Goal: Information Seeking & Learning: Learn about a topic

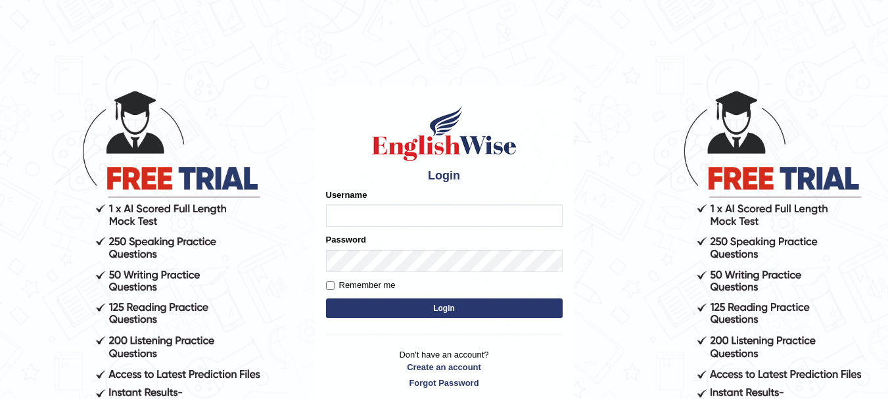
click at [387, 218] on input "Username" at bounding box center [444, 215] width 237 height 22
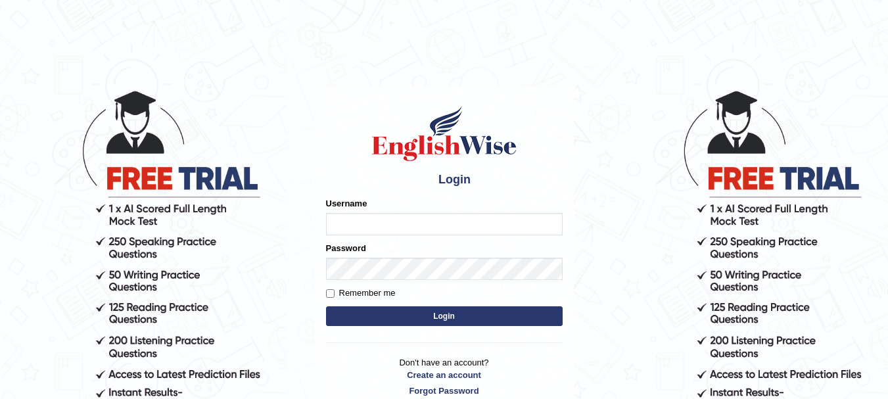
type input "Sangitam"
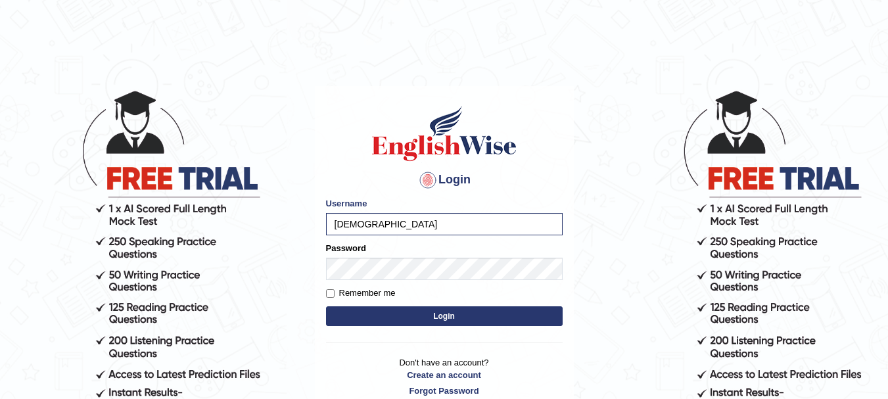
click at [368, 351] on div "Login Please fix the following errors: Username Sangitam Password Remember me L…" at bounding box center [444, 250] width 259 height 329
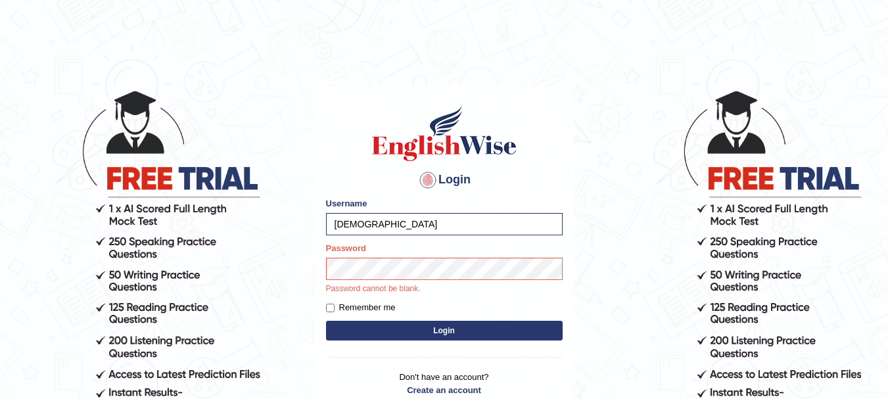
click at [426, 330] on button "Login" at bounding box center [444, 331] width 237 height 20
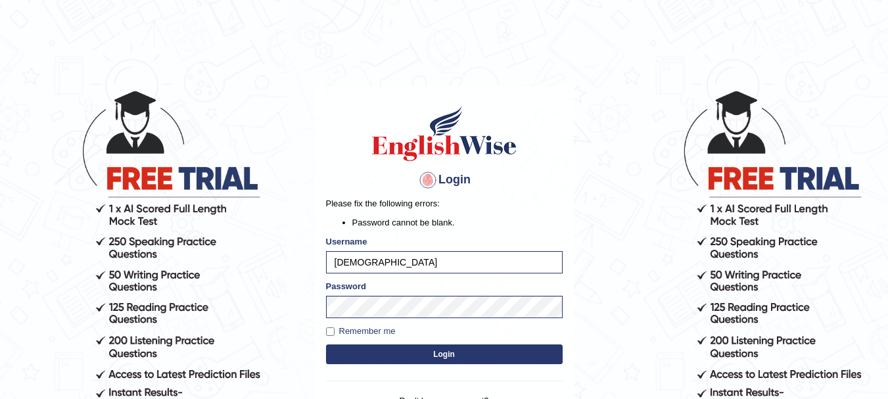
click at [448, 352] on button "Login" at bounding box center [444, 354] width 237 height 20
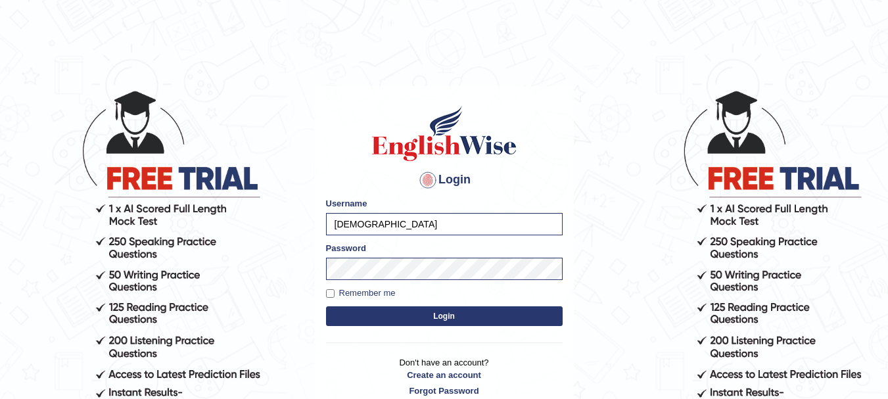
click at [448, 317] on button "Login" at bounding box center [444, 316] width 237 height 20
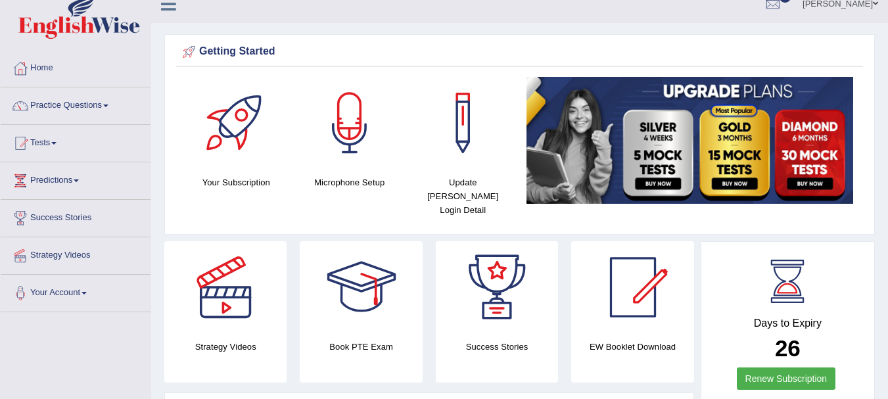
scroll to position [26, 0]
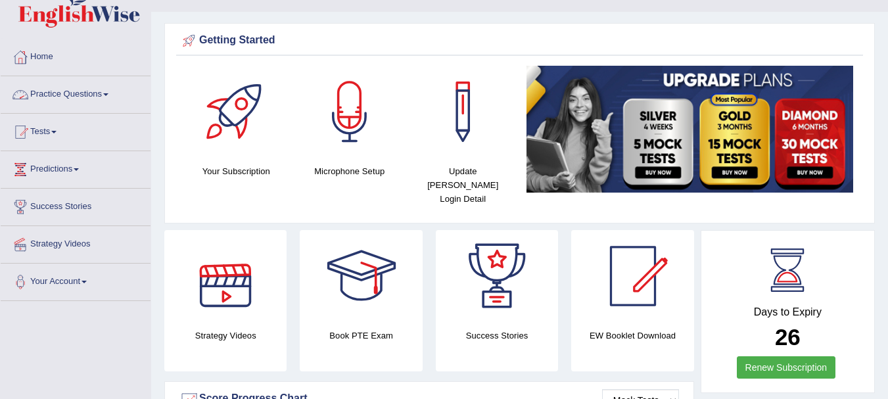
click at [59, 99] on link "Practice Questions" at bounding box center [76, 92] width 150 height 33
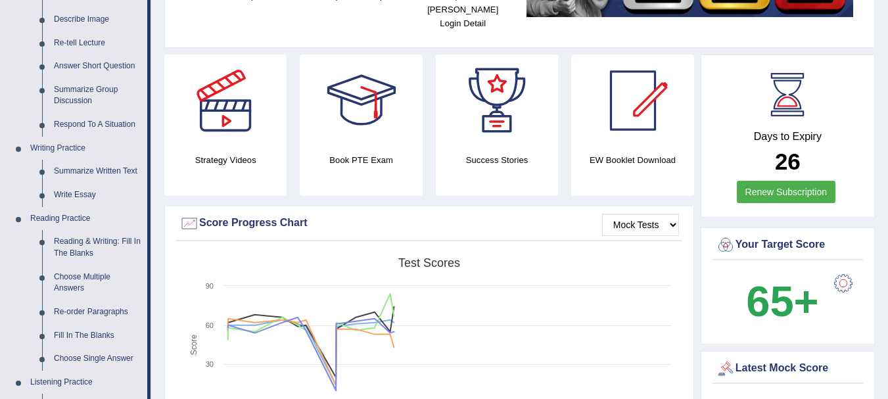
scroll to position [149, 0]
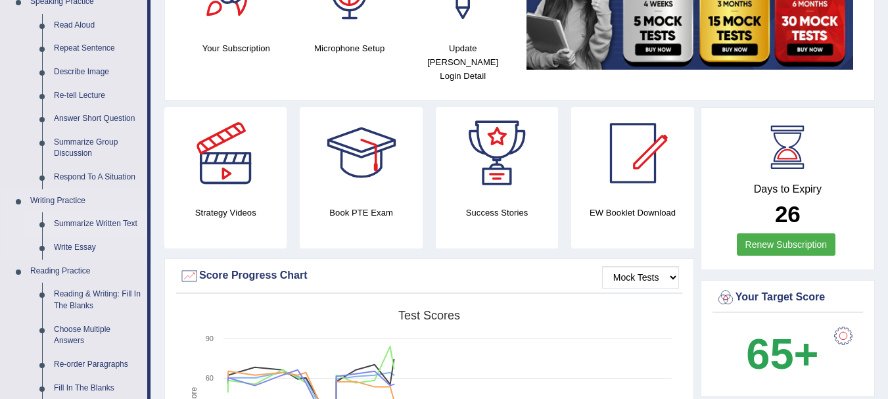
click at [72, 220] on link "Summarize Written Text" at bounding box center [97, 224] width 99 height 24
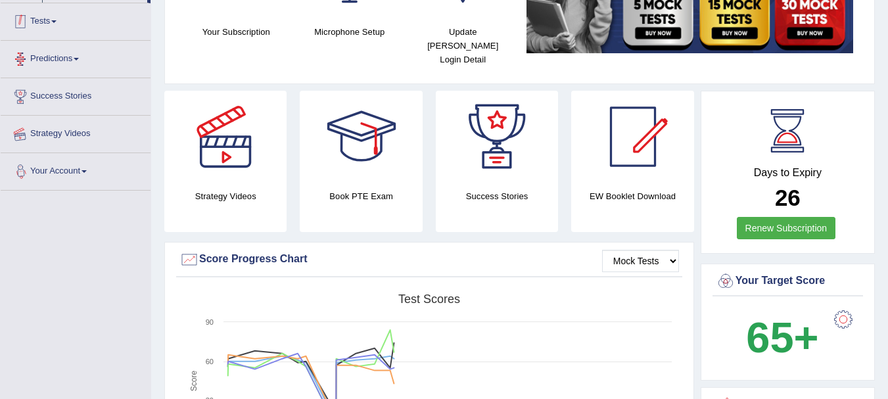
scroll to position [231, 0]
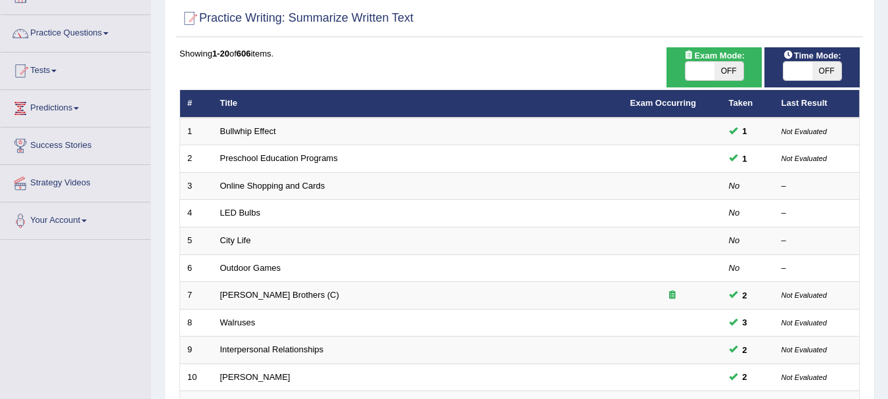
scroll to position [114, 0]
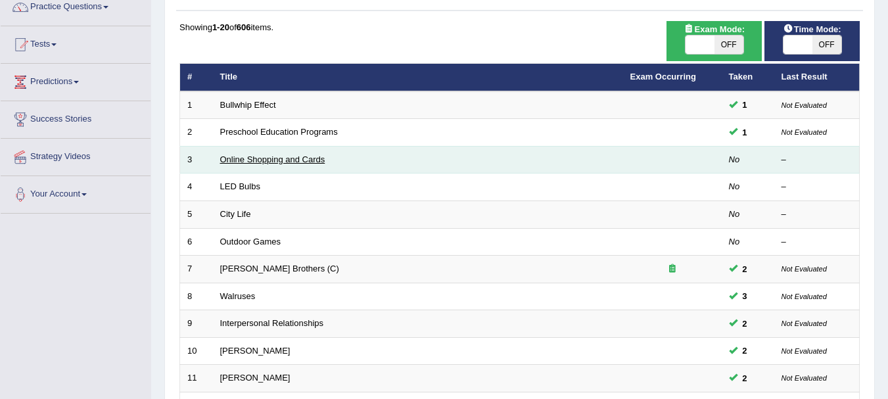
click at [312, 160] on link "Online Shopping and Cards" at bounding box center [272, 159] width 105 height 10
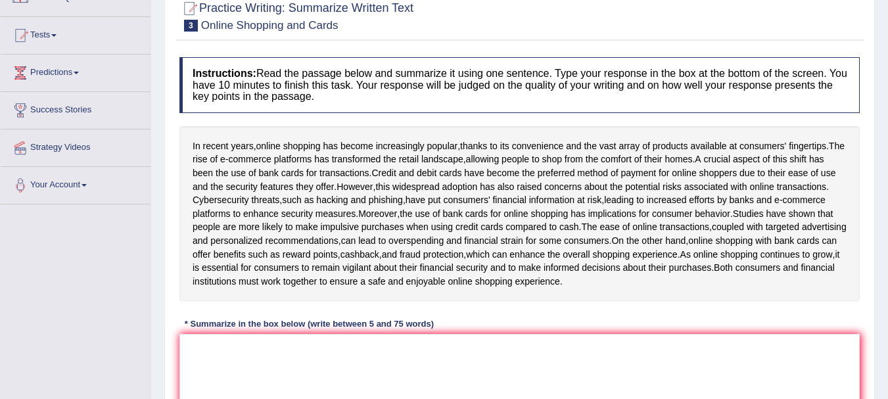
scroll to position [210, 0]
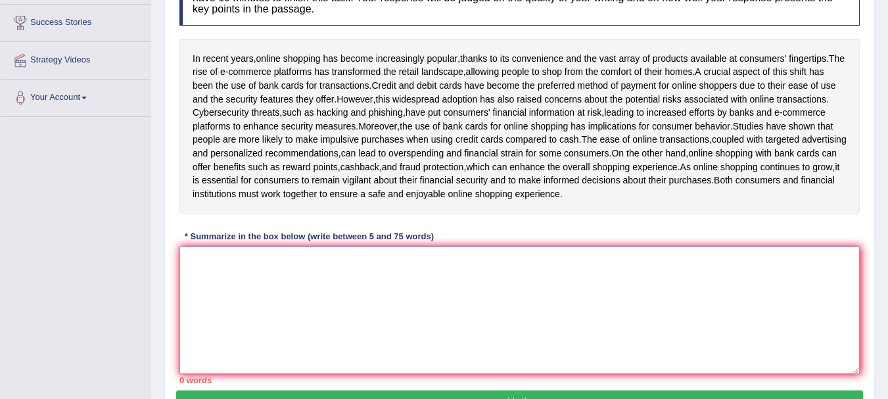
click at [262, 333] on textarea at bounding box center [519, 311] width 680 height 128
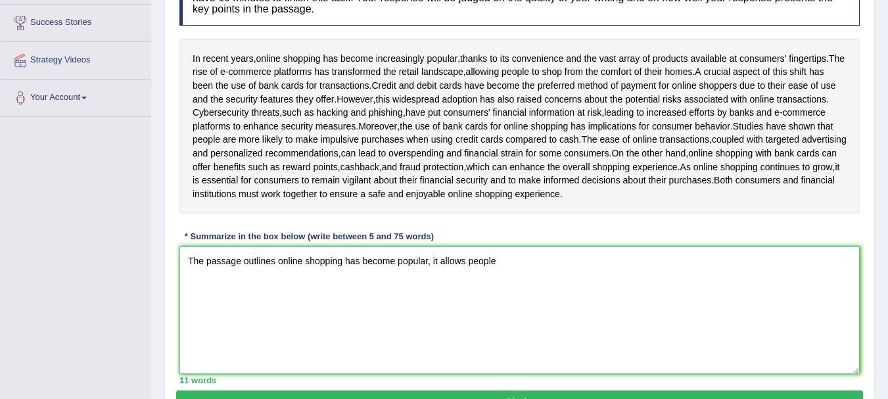
click at [438, 288] on textarea "The passage outlines online shopping has become popular, it allows people" at bounding box center [519, 311] width 680 height 128
click at [477, 287] on textarea "The passage outlines online shopping has become popular, and allows people" at bounding box center [519, 311] width 680 height 128
click at [522, 289] on textarea "The passage outlines online shopping has become popular, and allowing people" at bounding box center [519, 311] width 680 height 128
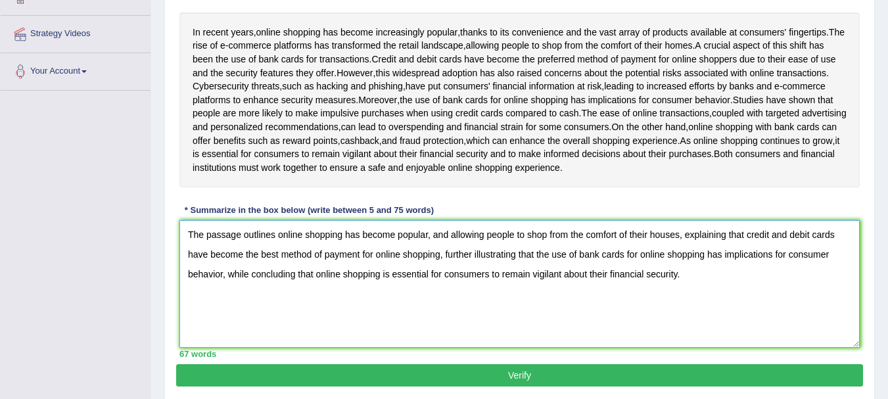
scroll to position [308, 0]
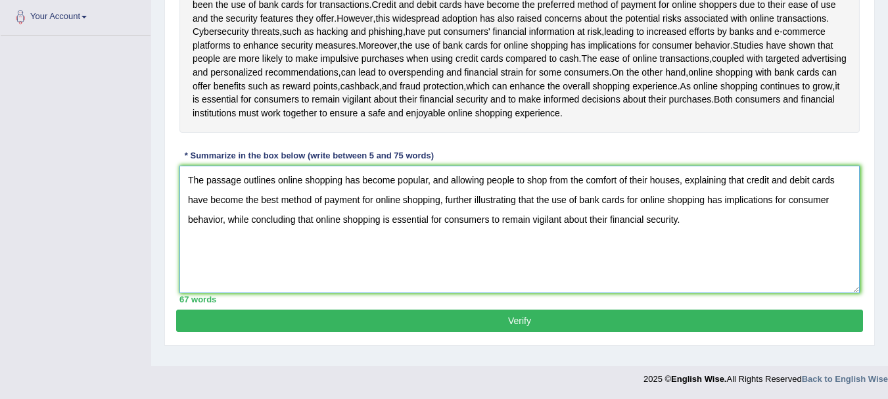
click at [442, 211] on textarea "The passage outlines online shopping has become popular, and allowing people to…" at bounding box center [519, 230] width 680 height 128
click at [553, 212] on textarea "The passage outlines online shopping has become popular, and allowing people to…" at bounding box center [519, 230] width 680 height 128
type textarea "The passage outlines online shopping has become popular, and allowing people to…"
click at [517, 332] on button "Verify" at bounding box center [519, 321] width 687 height 22
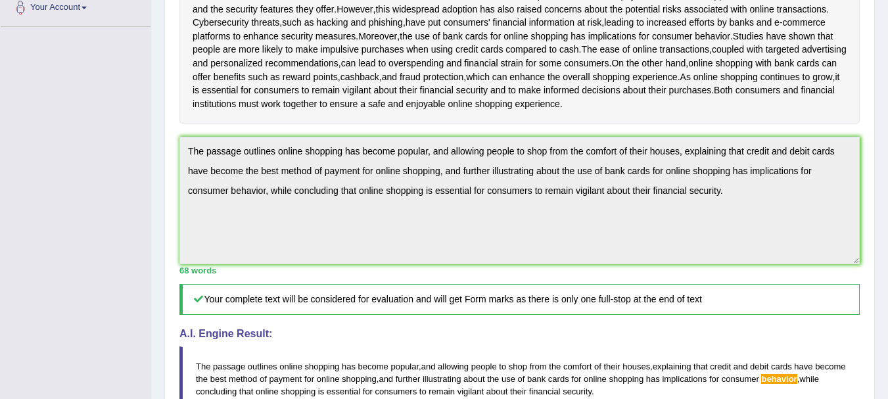
scroll to position [589, 0]
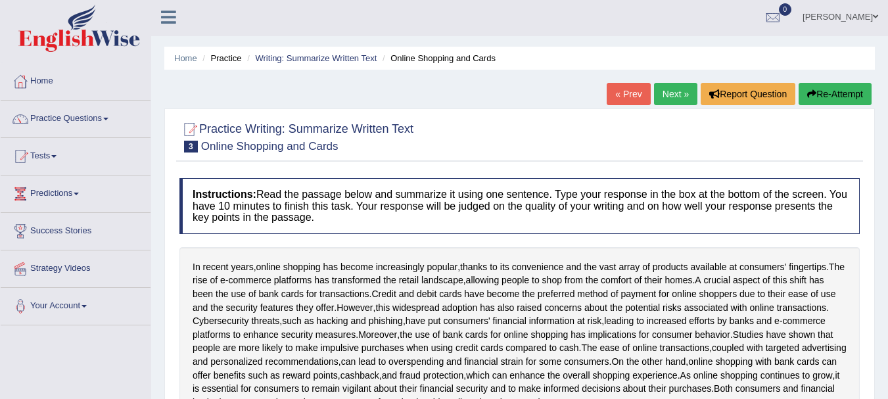
scroll to position [0, 0]
